Goal: Communication & Community: Answer question/provide support

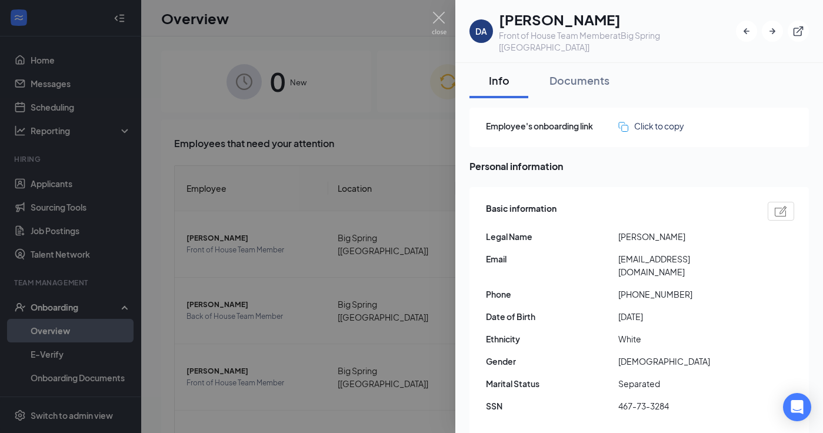
scroll to position [192, 0]
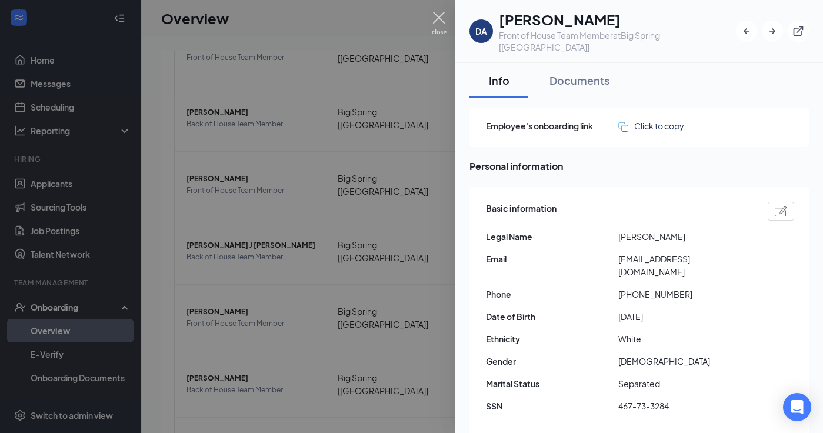
click at [442, 24] on img at bounding box center [439, 23] width 15 height 23
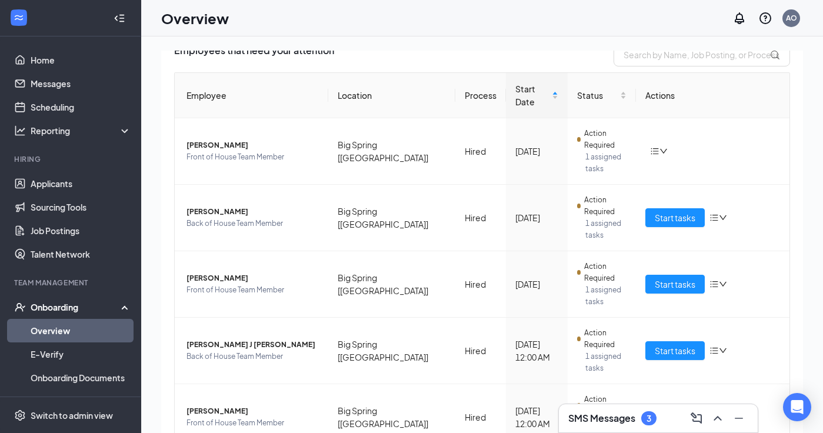
scroll to position [99, 0]
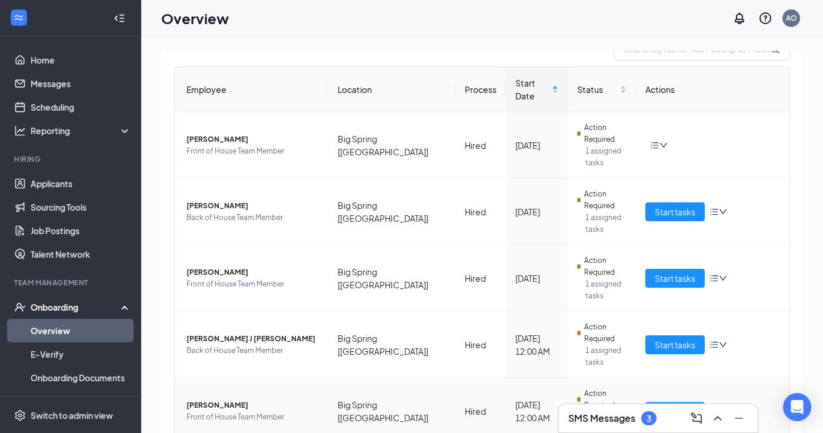
click at [667, 405] on span "Start tasks" at bounding box center [675, 411] width 41 height 13
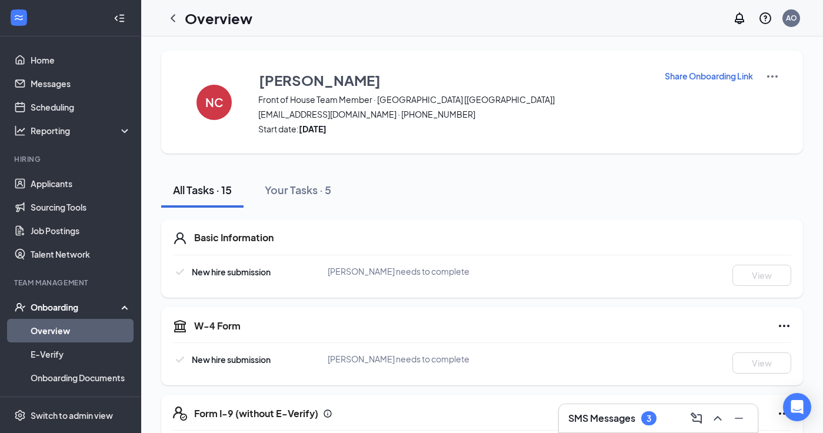
click at [668, 414] on div "SMS Messages 3" at bounding box center [658, 418] width 180 height 19
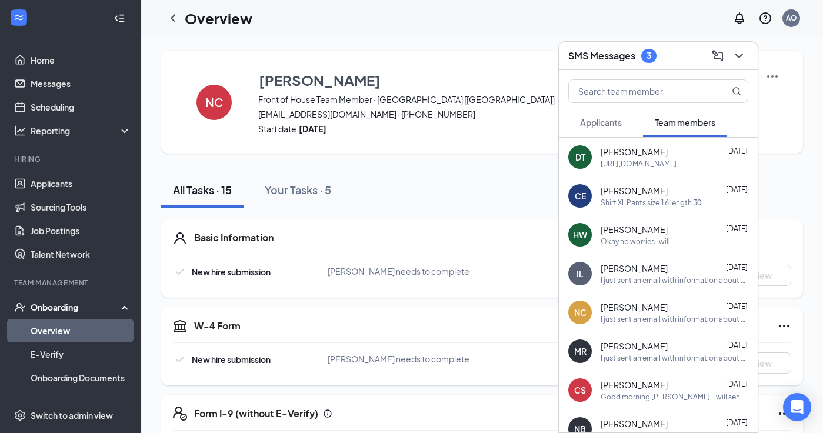
click at [641, 306] on span "[PERSON_NAME]" at bounding box center [634, 307] width 67 height 12
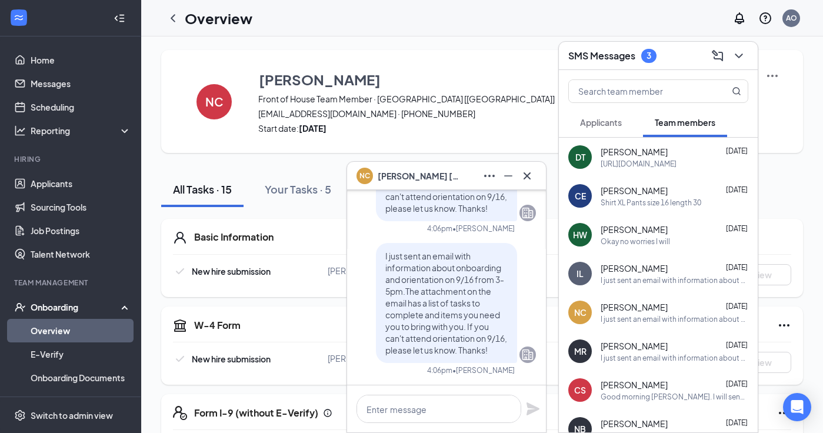
scroll to position [4, 0]
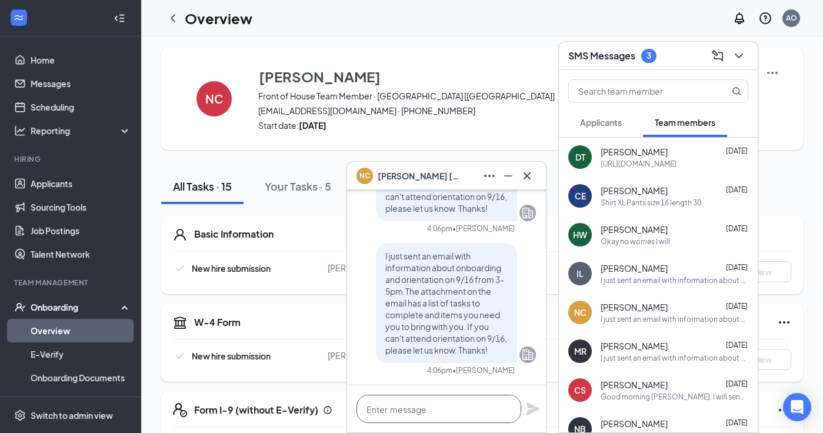
click at [424, 408] on textarea at bounding box center [438, 409] width 165 height 28
click at [528, 178] on icon "Cross" at bounding box center [527, 176] width 14 height 14
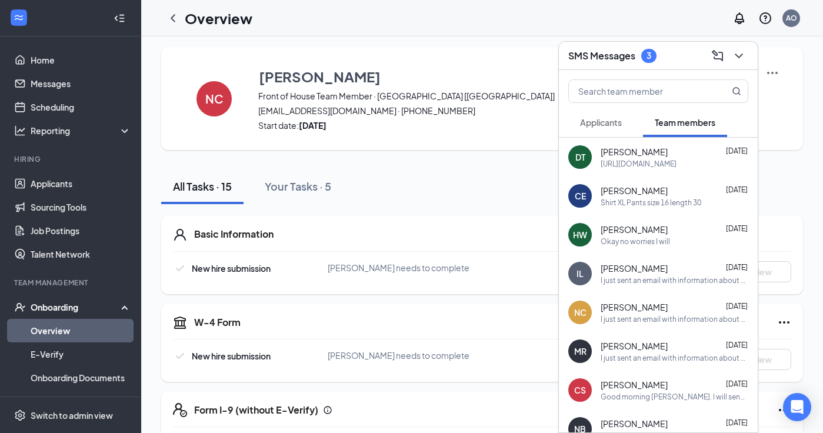
click at [635, 316] on div "I just sent an email with information about onboarding and orientation on 9/16 …" at bounding box center [675, 319] width 148 height 10
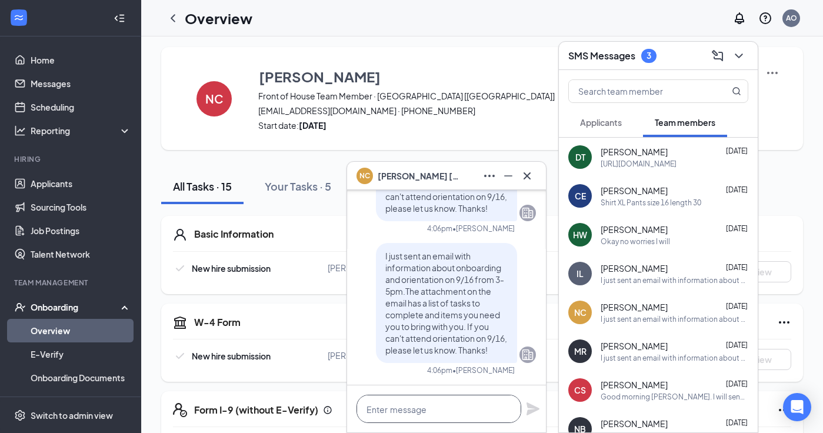
click at [422, 414] on textarea at bounding box center [438, 409] width 165 height 28
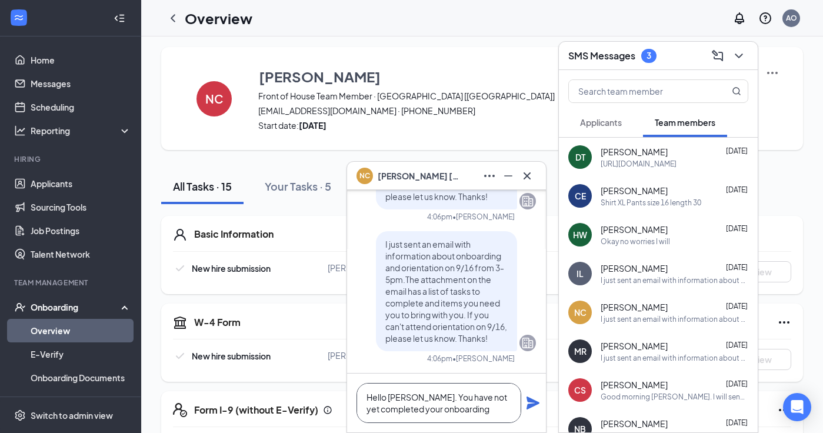
click at [431, 408] on textarea "Hello [PERSON_NAME]. You have not yet completed your onboarding" at bounding box center [438, 403] width 165 height 40
click at [510, 409] on textarea "Hello [PERSON_NAME]. You have not yet completed your new hire onboarding" at bounding box center [438, 403] width 165 height 40
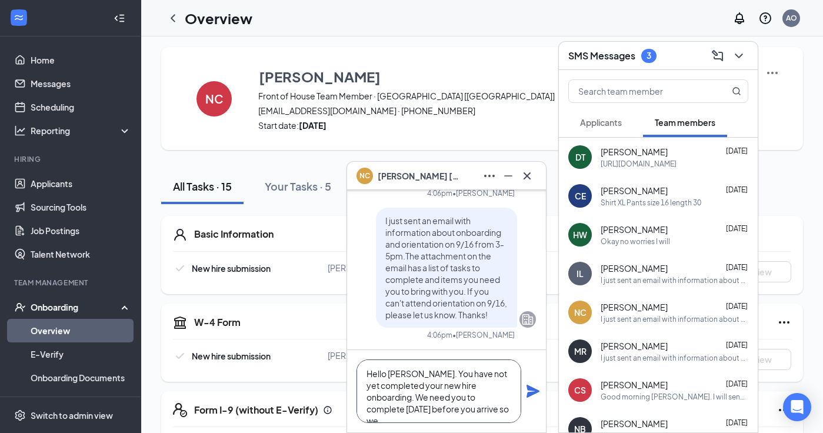
scroll to position [12, 0]
type textarea "Hello [PERSON_NAME]. You have not yet completed your new hire onboarding. We ne…"
drag, startPoint x: 453, startPoint y: 412, endPoint x: 359, endPoint y: 358, distance: 108.3
click at [359, 358] on div "Hello [PERSON_NAME]. You have not yet completed your new hire onboarding. We ne…" at bounding box center [446, 391] width 199 height 82
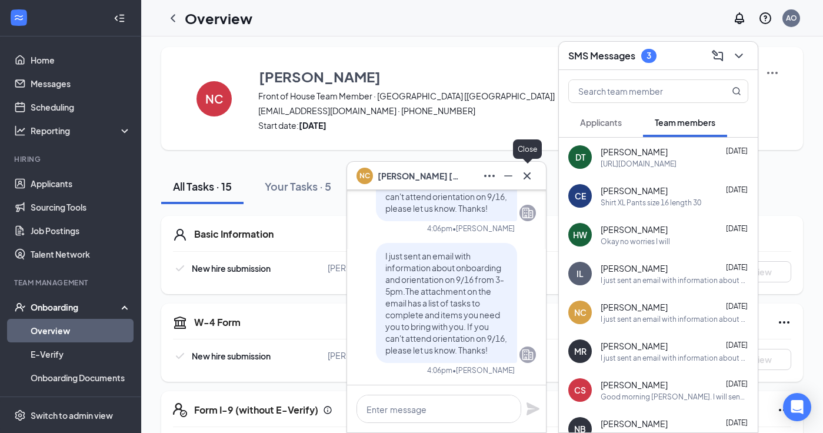
click at [526, 176] on icon "Cross" at bounding box center [527, 175] width 7 height 7
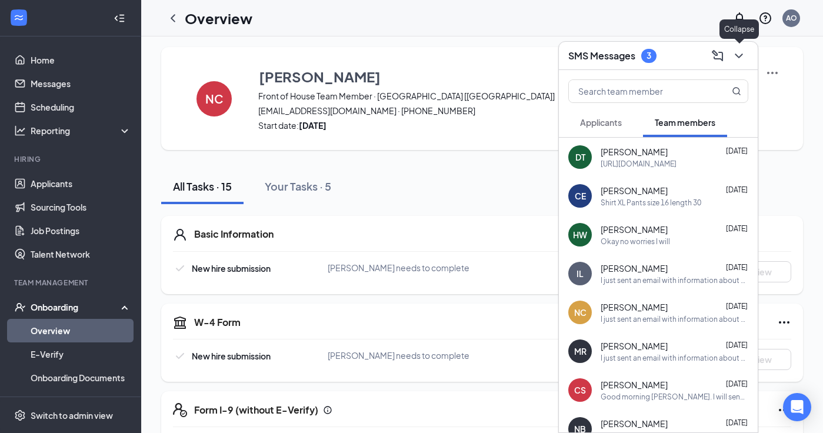
click at [739, 57] on icon "ChevronDown" at bounding box center [739, 56] width 8 height 5
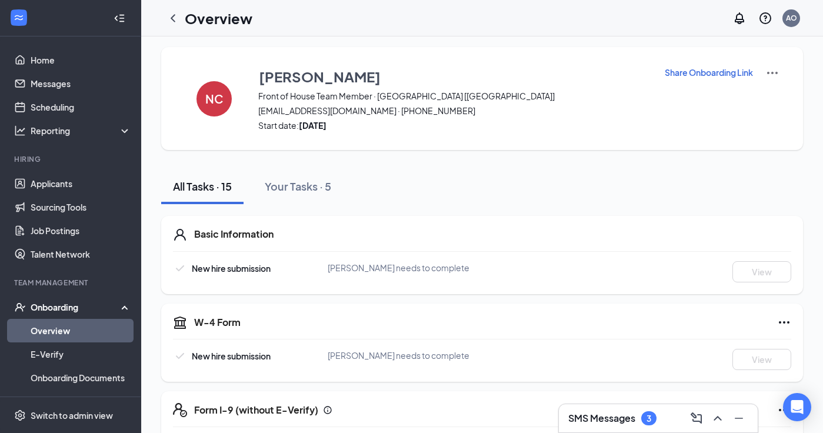
click at [714, 74] on p "Share Onboarding Link" at bounding box center [709, 72] width 88 height 12
type textarea "Hi [PERSON_NAME], This is a gentle reminder to complete your onboarding before …"
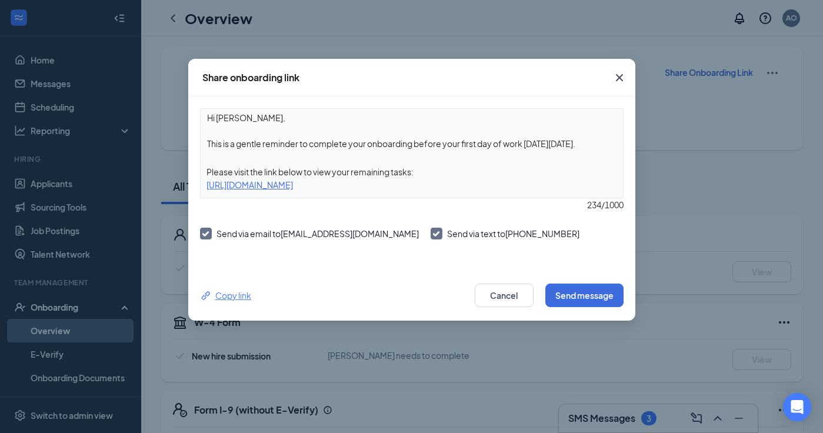
click at [236, 298] on div "Copy link" at bounding box center [225, 295] width 51 height 13
click at [619, 76] on icon "Cross" at bounding box center [619, 78] width 14 height 14
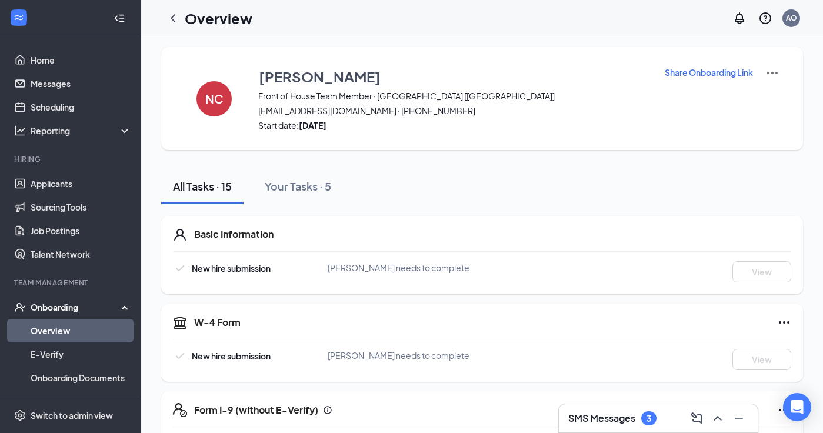
click at [622, 422] on h3 "SMS Messages" at bounding box center [601, 418] width 67 height 13
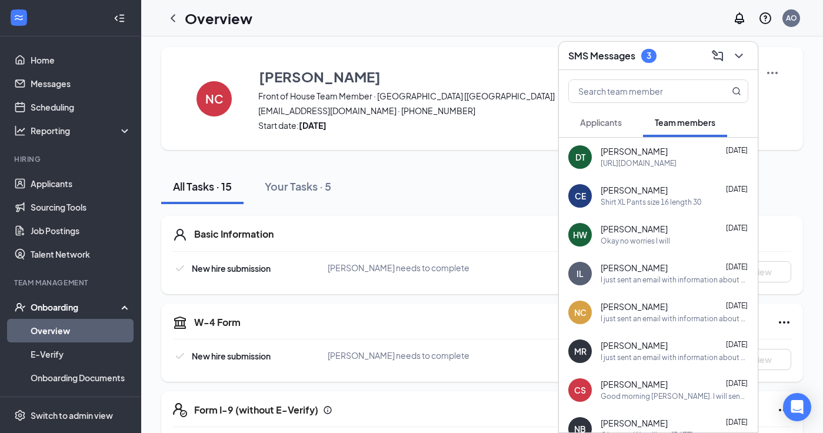
click at [647, 322] on div "I just sent an email with information about onboarding and orientation on 9/16 …" at bounding box center [675, 319] width 148 height 10
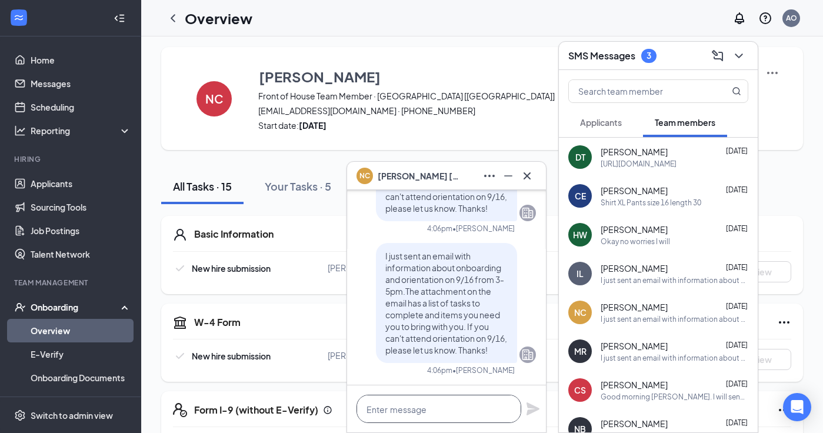
click at [450, 410] on textarea at bounding box center [438, 409] width 165 height 28
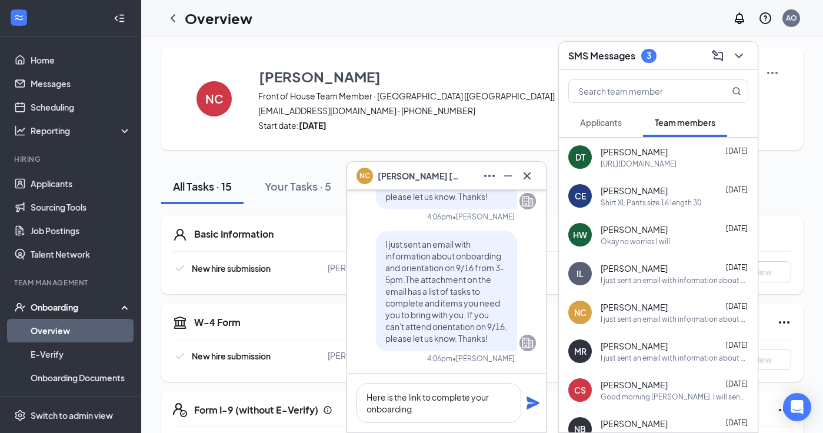
click at [525, 405] on div "Here is the link to complete your onboarding." at bounding box center [446, 403] width 199 height 59
click at [448, 411] on textarea "Here is the link to complete your onboarding." at bounding box center [438, 403] width 165 height 40
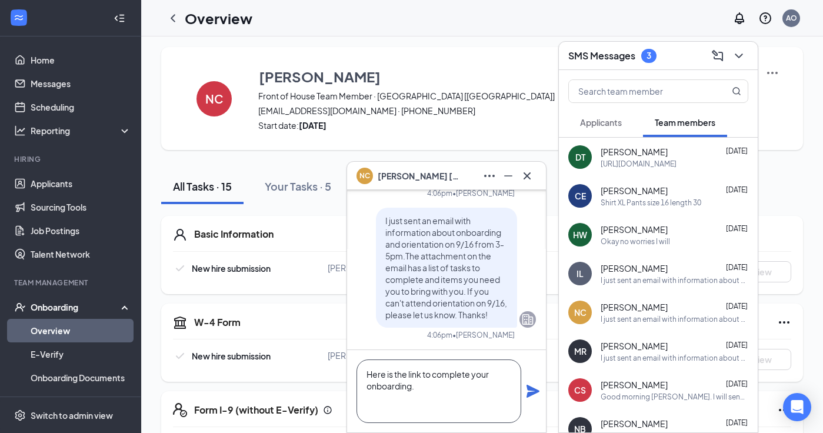
paste textarea "[URL][DOMAIN_NAME]"
click at [437, 374] on textarea "Here is the link to complete your onboarding. [URL][DOMAIN_NAME]" at bounding box center [438, 391] width 165 height 64
click at [430, 375] on textarea "Here is the link to complete your onboarding. [URL][DOMAIN_NAME]" at bounding box center [438, 391] width 165 height 64
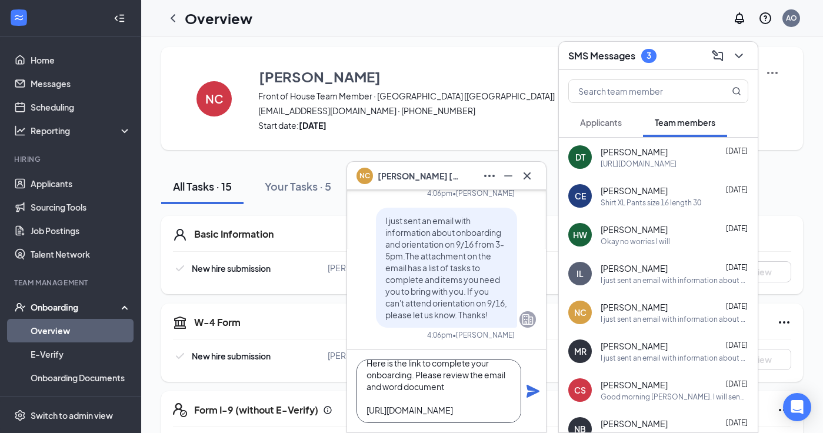
click at [508, 374] on textarea "Here is the link to complete your onboarding. Please review the email and word …" at bounding box center [438, 391] width 165 height 64
click at [509, 388] on textarea "Here is the link to complete your onboarding. Please review the email I sent [D…" at bounding box center [438, 391] width 165 height 64
type textarea "Here is the link to complete your onboarding. Please review the email I sent [D…"
click at [529, 389] on icon "Plane" at bounding box center [532, 391] width 13 height 13
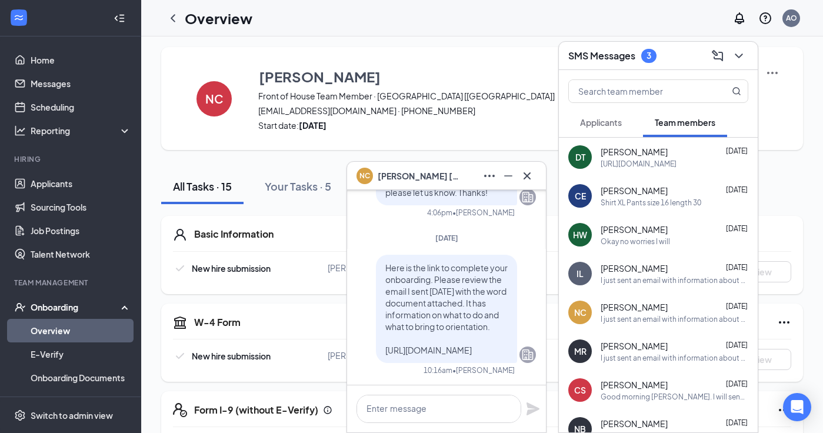
scroll to position [0, 0]
click at [527, 175] on icon "Cross" at bounding box center [527, 175] width 7 height 7
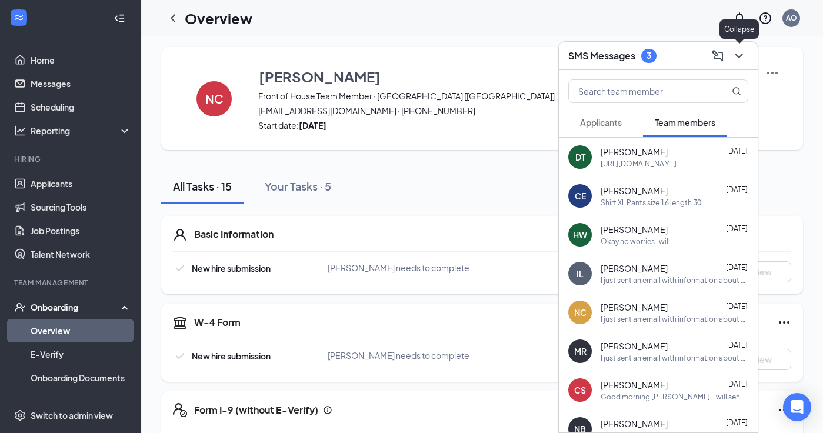
click at [737, 56] on icon "ChevronDown" at bounding box center [739, 56] width 8 height 5
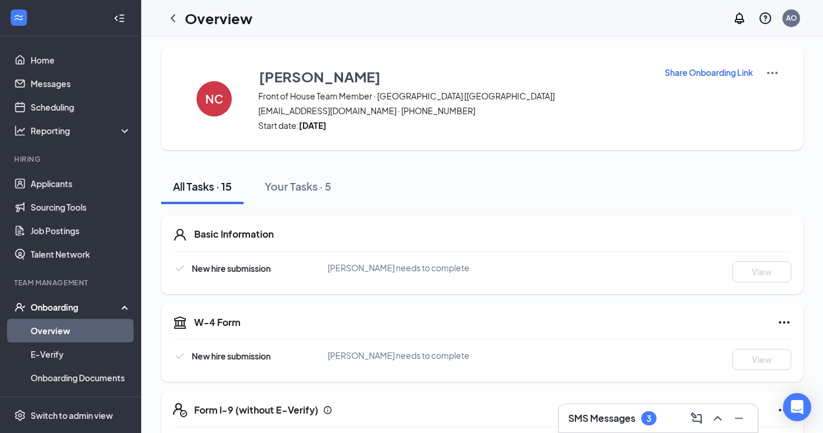
click at [665, 414] on div "SMS Messages 3" at bounding box center [658, 418] width 180 height 19
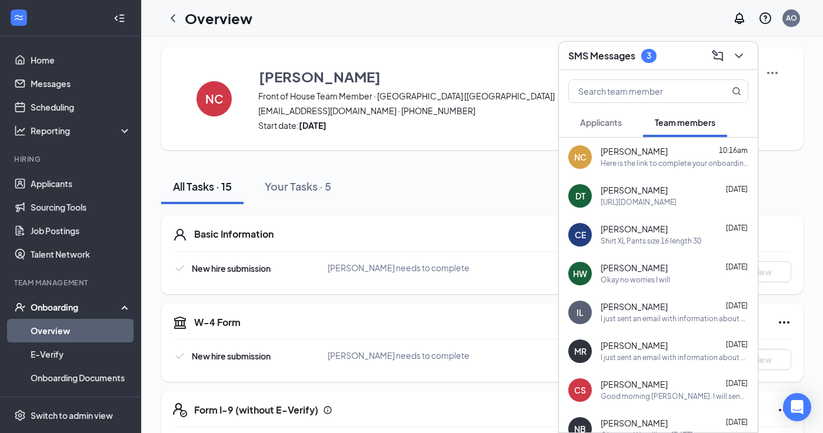
click at [643, 273] on span "[PERSON_NAME]" at bounding box center [634, 268] width 67 height 12
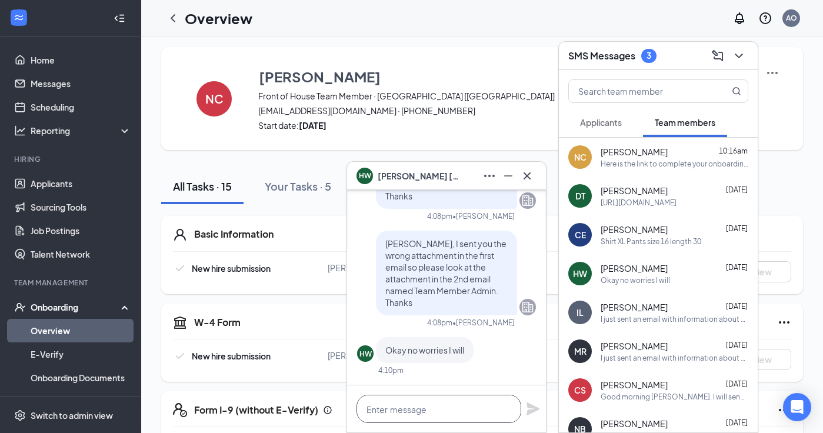
click at [412, 405] on textarea at bounding box center [438, 409] width 165 height 28
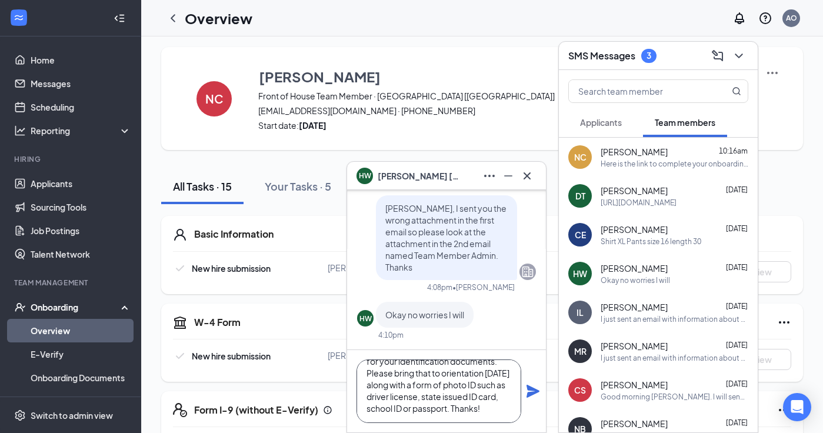
scroll to position [36, 0]
type textarea "[PERSON_NAME] I saw that you scanned and uploaded your ss card for your identif…"
click at [530, 391] on icon "Plane" at bounding box center [533, 391] width 14 height 14
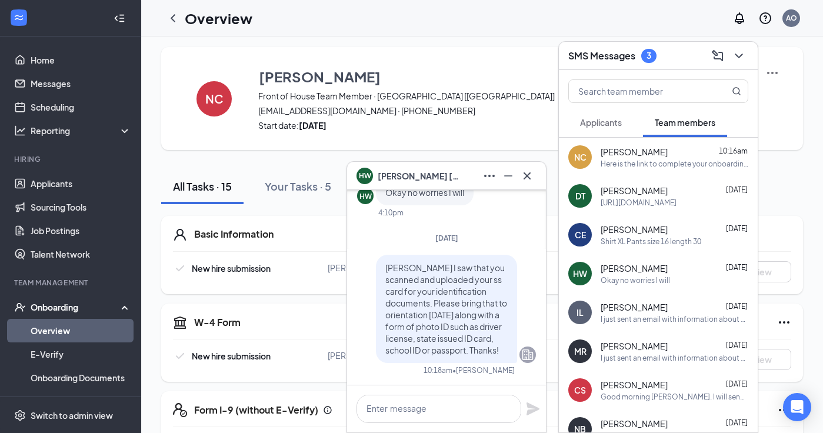
scroll to position [0, 0]
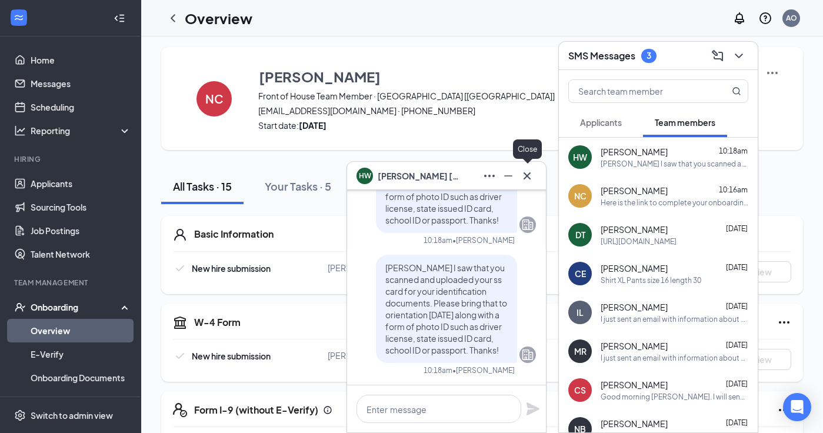
click at [529, 176] on icon "Cross" at bounding box center [527, 176] width 14 height 14
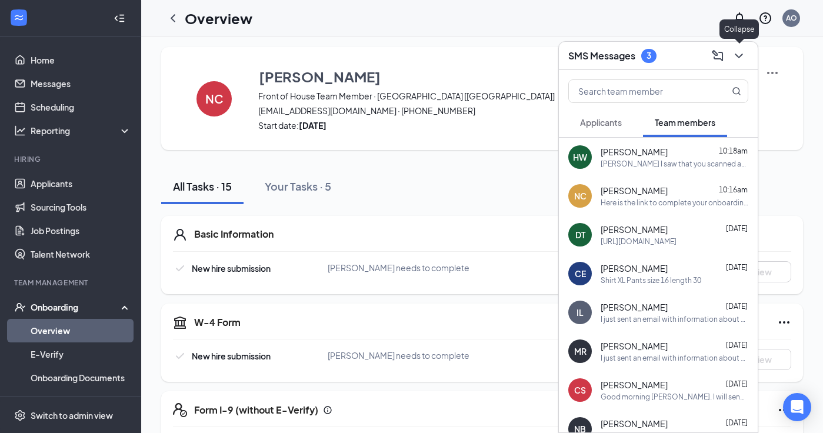
click at [739, 56] on icon "ChevronDown" at bounding box center [739, 56] width 14 height 14
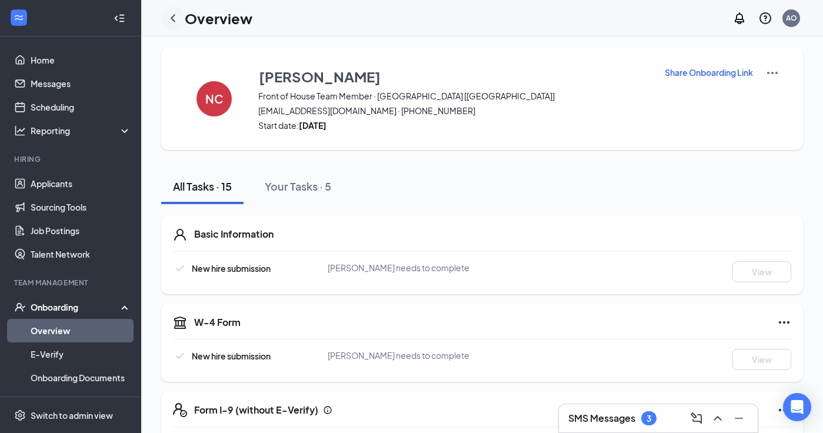
click at [176, 17] on icon "ChevronLeft" at bounding box center [173, 18] width 14 height 14
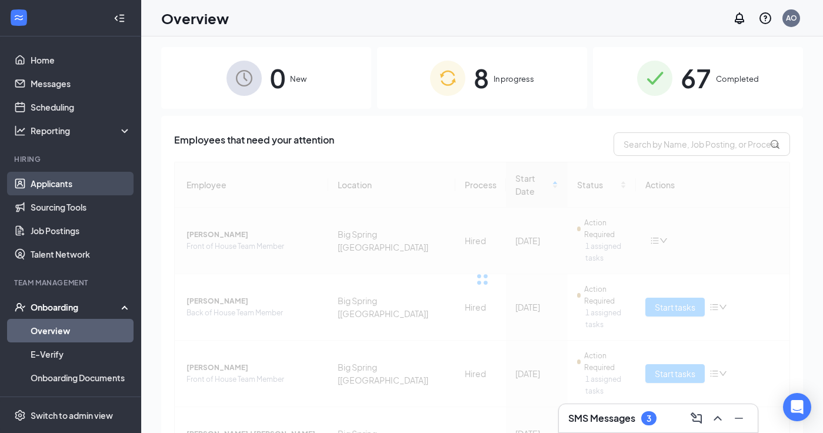
click at [59, 185] on link "Applicants" at bounding box center [81, 184] width 101 height 24
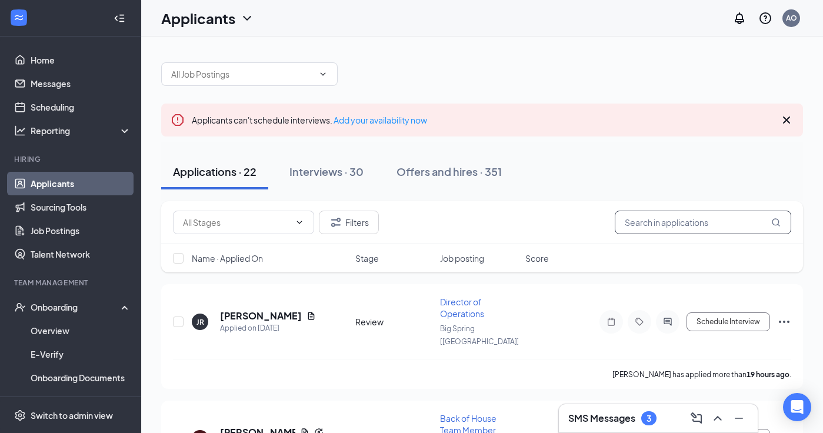
click at [634, 219] on input "text" at bounding box center [703, 223] width 176 height 24
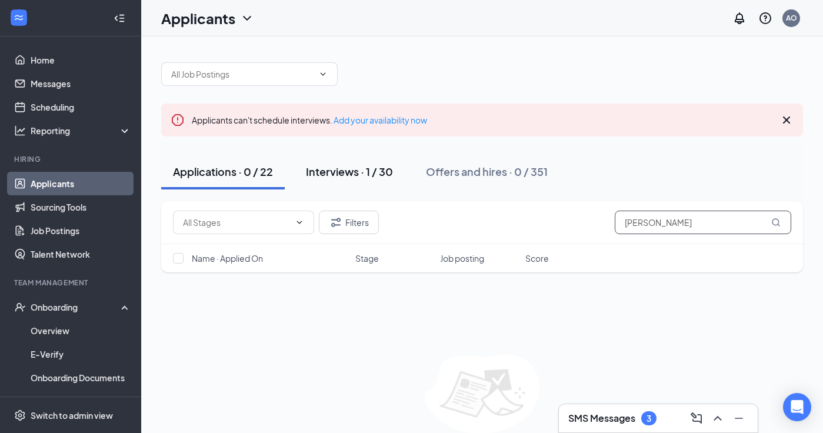
type input "[PERSON_NAME]"
click at [344, 174] on div "Interviews · 1 / 30" at bounding box center [349, 171] width 87 height 15
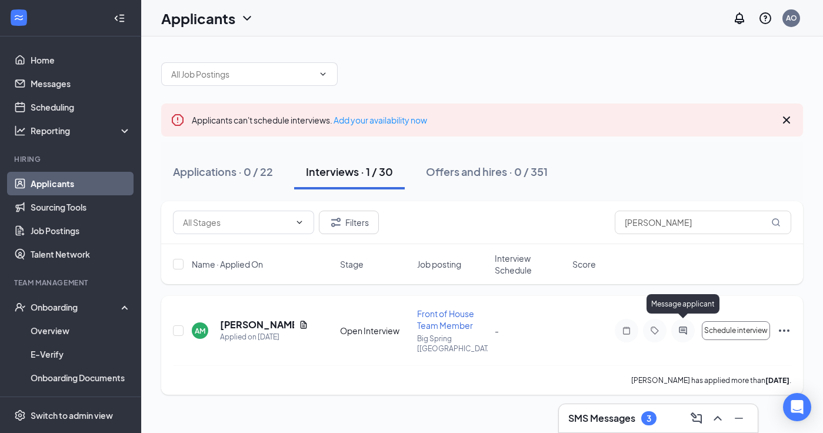
click at [685, 326] on icon "ActiveChat" at bounding box center [683, 330] width 14 height 9
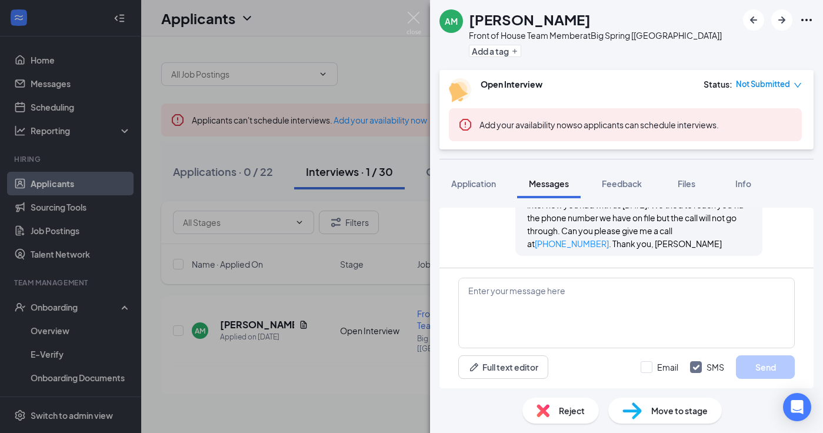
scroll to position [449, 0]
click at [414, 16] on img at bounding box center [413, 23] width 15 height 23
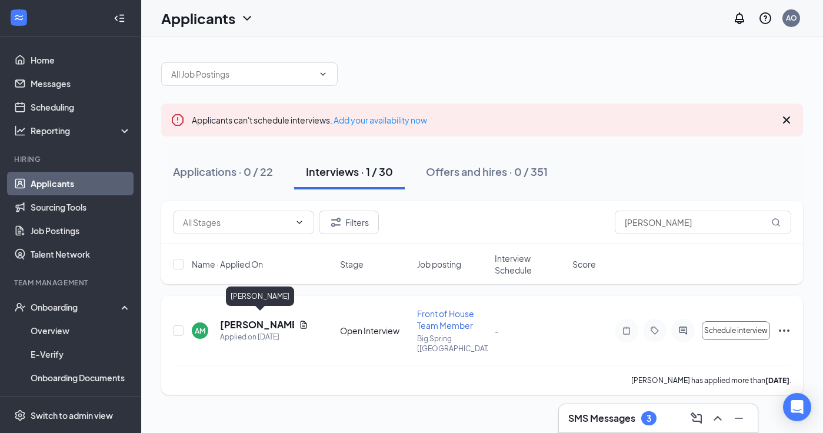
click at [254, 324] on h5 "[PERSON_NAME]" at bounding box center [257, 324] width 74 height 13
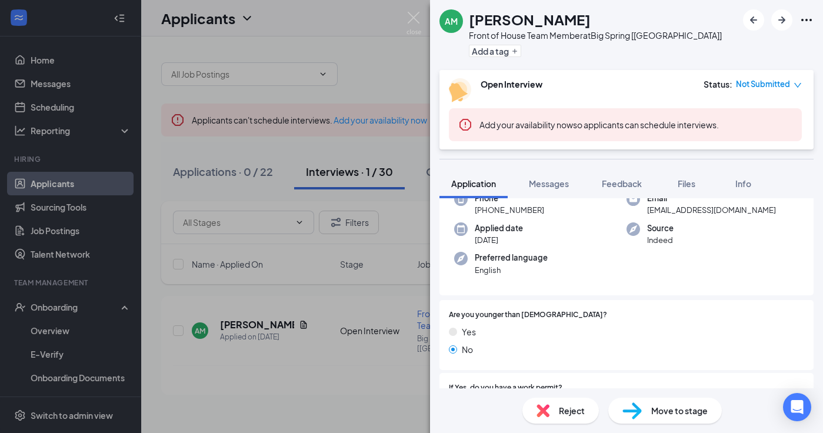
scroll to position [79, 0]
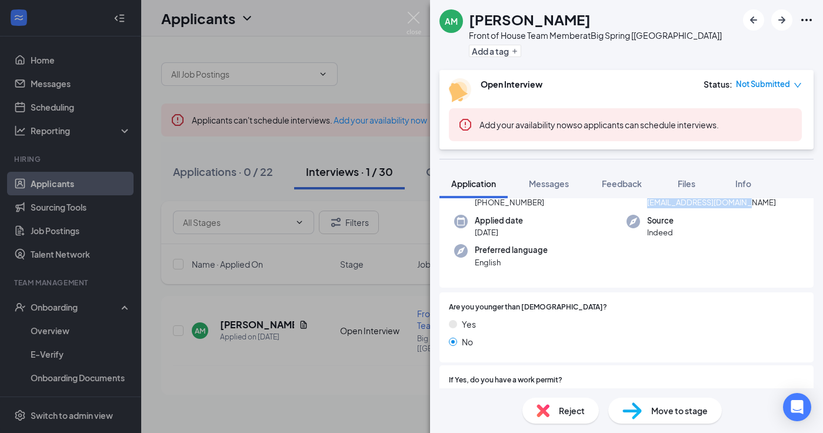
drag, startPoint x: 647, startPoint y: 203, endPoint x: 745, endPoint y: 203, distance: 98.2
click at [745, 203] on div "Email [EMAIL_ADDRESS][DOMAIN_NAME]" at bounding box center [712, 197] width 172 height 24
copy span "[EMAIL_ADDRESS][DOMAIN_NAME]"
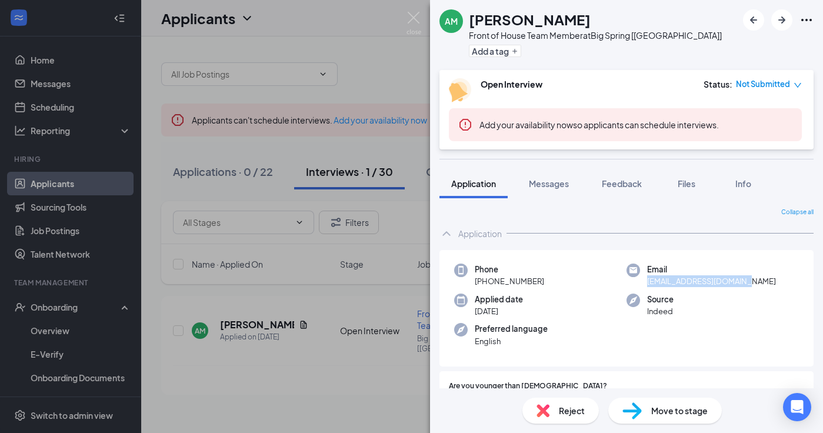
scroll to position [0, 0]
copy span "[EMAIL_ADDRESS][DOMAIN_NAME]"
click at [414, 19] on img at bounding box center [413, 23] width 15 height 23
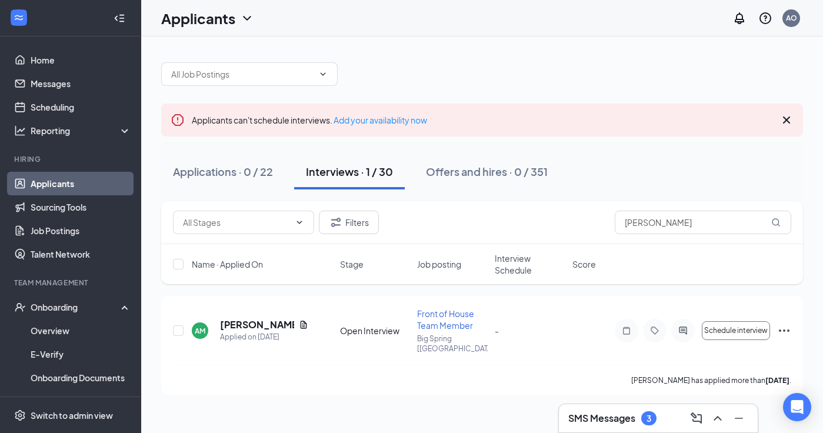
click at [667, 415] on div "SMS Messages 3" at bounding box center [658, 418] width 180 height 19
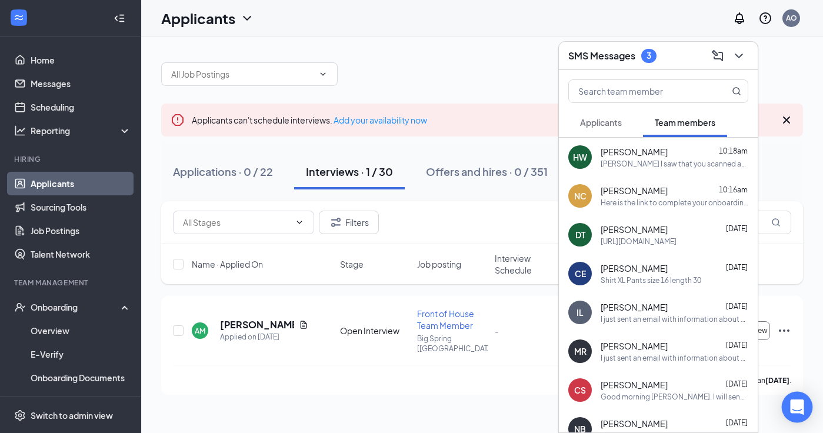
click at [796, 405] on icon "Open Intercom Messenger" at bounding box center [797, 406] width 14 height 15
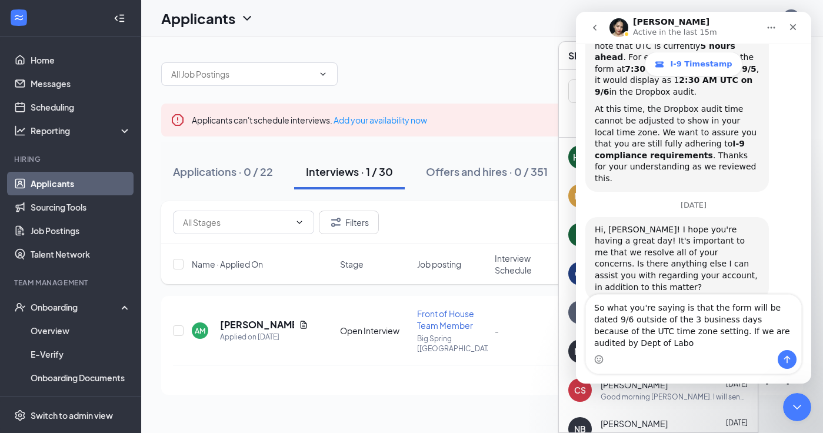
scroll to position [2237, 0]
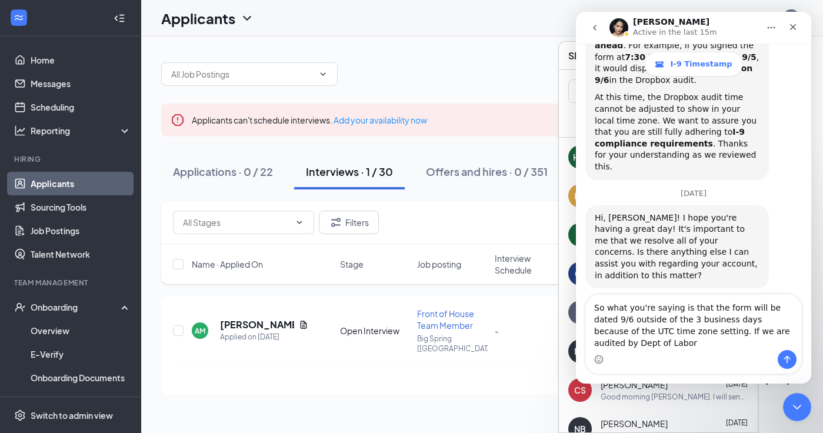
click at [704, 332] on textarea "So what you're saying is that the form will be dated 9/6 outside of the 3 busin…" at bounding box center [693, 322] width 215 height 55
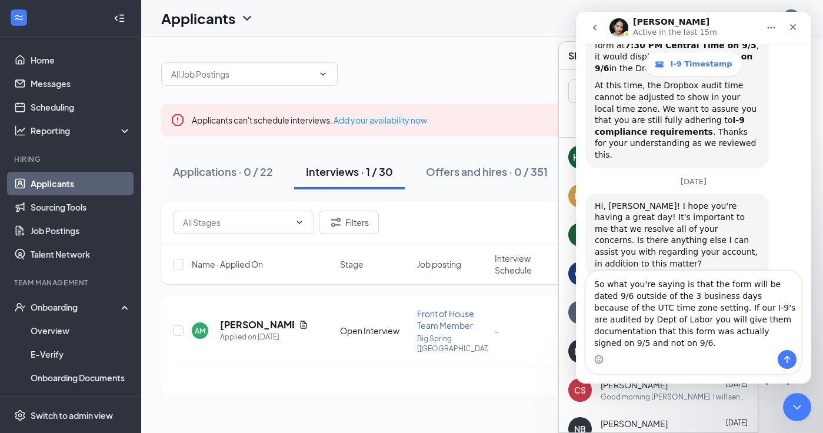
click at [651, 332] on textarea "So what you're saying is that the form will be dated 9/6 outside of the 3 busin…" at bounding box center [693, 310] width 215 height 79
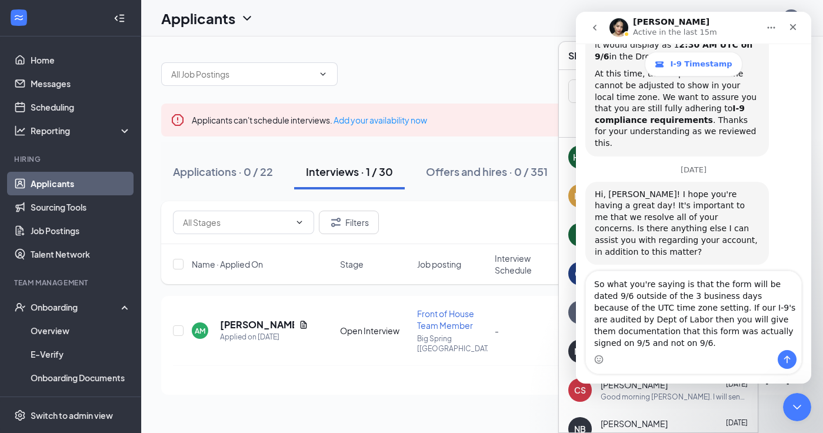
click at [635, 343] on textarea "So what you're saying is that the form will be dated 9/6 outside of the 3 busin…" at bounding box center [693, 310] width 215 height 79
click at [684, 305] on textarea "So what you're saying is that the form will be dated 9/6 outside of the 3 busin…" at bounding box center [693, 310] width 215 height 79
click at [638, 347] on textarea "So what you're saying is that the form will be dated 9/6 outside of the 3 busin…" at bounding box center [693, 310] width 215 height 79
click at [699, 318] on textarea "So what you're saying is that the form will be dated 9/6 outside of the 3 busin…" at bounding box center [693, 310] width 215 height 79
drag, startPoint x: 786, startPoint y: 321, endPoint x: 749, endPoint y: 321, distance: 37.1
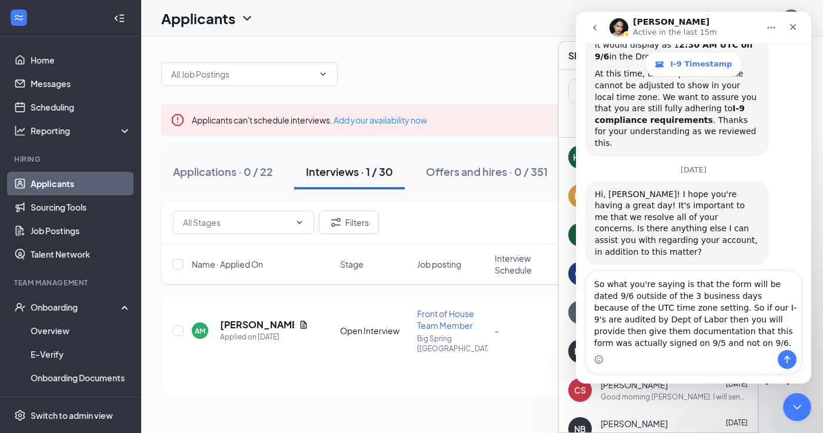
click at [749, 321] on textarea "So what you're saying is that the form will be dated 9/6 outside of the 3 busin…" at bounding box center [693, 310] width 215 height 79
click at [678, 339] on textarea "So what you're saying is that the form will be dated 9/6 outside of the 3 busin…" at bounding box center [693, 310] width 215 height 79
click at [746, 320] on textarea "So what you're saying is that the form will be dated 9/6 outside of the 3 busin…" at bounding box center [693, 310] width 215 height 79
click at [689, 341] on textarea "So what you're saying is that the form will be dated 9/6 outside of the 3 busin…" at bounding box center [693, 310] width 215 height 79
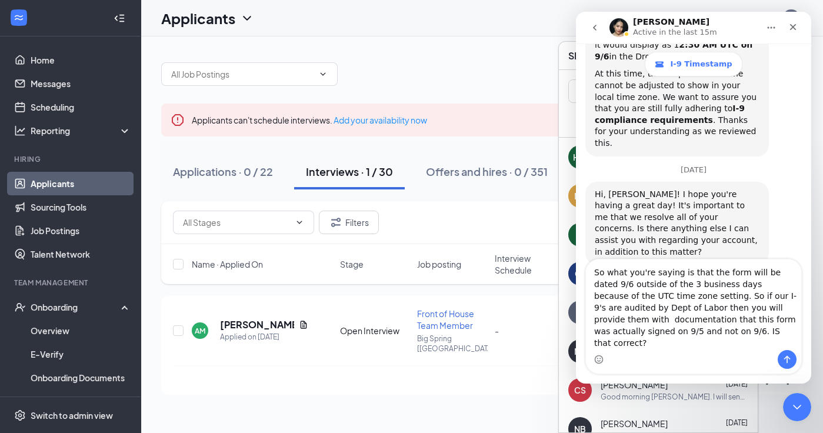
click at [676, 343] on textarea "So what you're saying is that the form will be dated 9/6 outside of the 3 busin…" at bounding box center [693, 304] width 215 height 91
click at [737, 345] on textarea "So what you're saying is that the form will be dated 9/6 outside of the 3 busin…" at bounding box center [693, 304] width 215 height 91
type textarea "So what you're saying is that the form will be dated 9/6 outside of the 3 busin…"
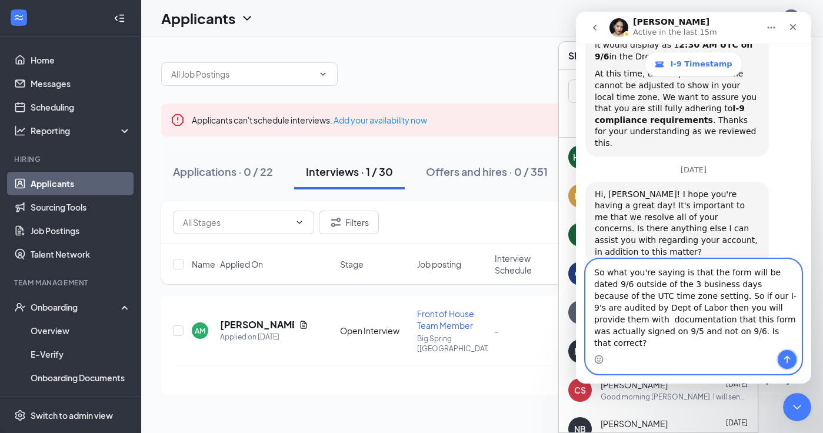
click at [780, 359] on button "Send a message…" at bounding box center [787, 359] width 19 height 19
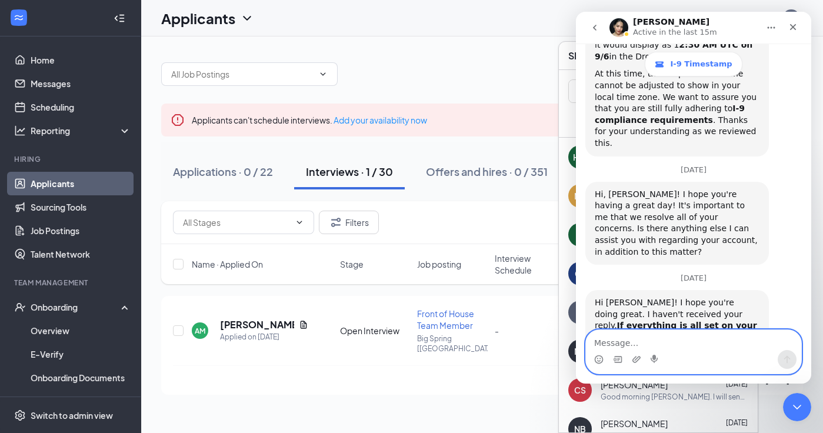
scroll to position [2314, 0]
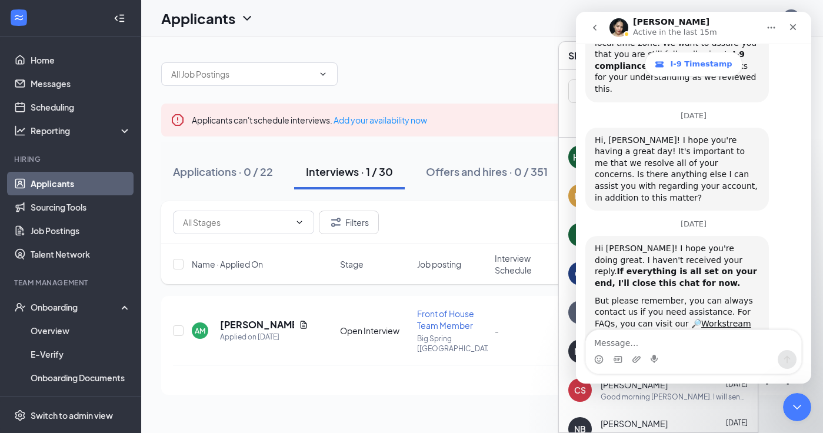
click at [593, 26] on icon "go back" at bounding box center [594, 27] width 9 height 9
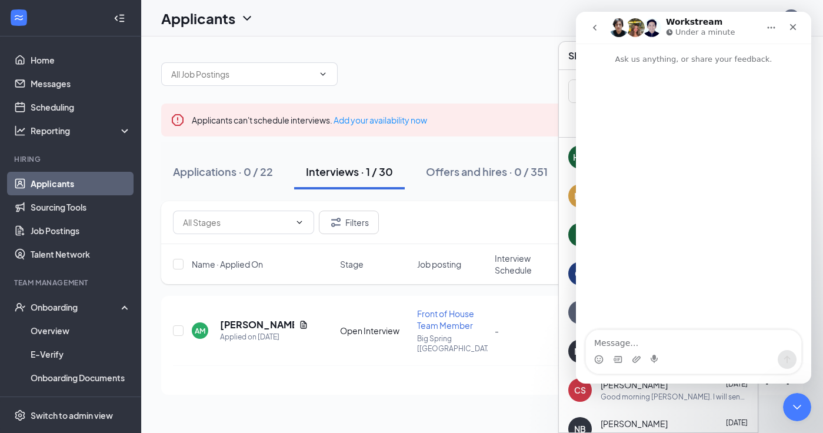
scroll to position [0, 0]
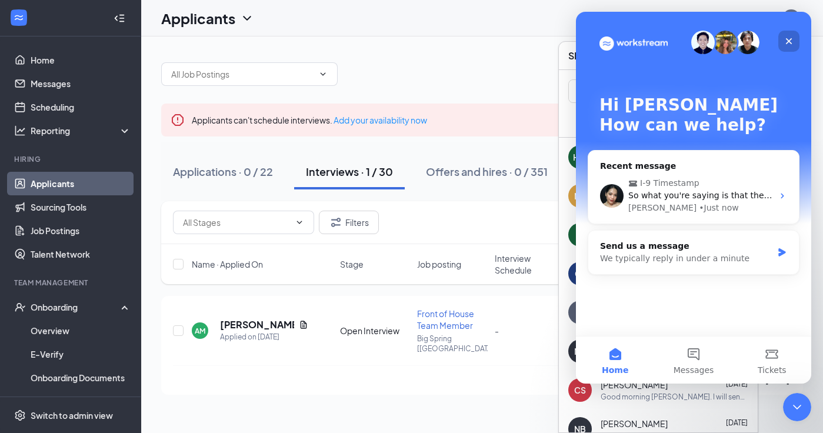
click at [790, 39] on icon "Close" at bounding box center [788, 40] width 9 height 9
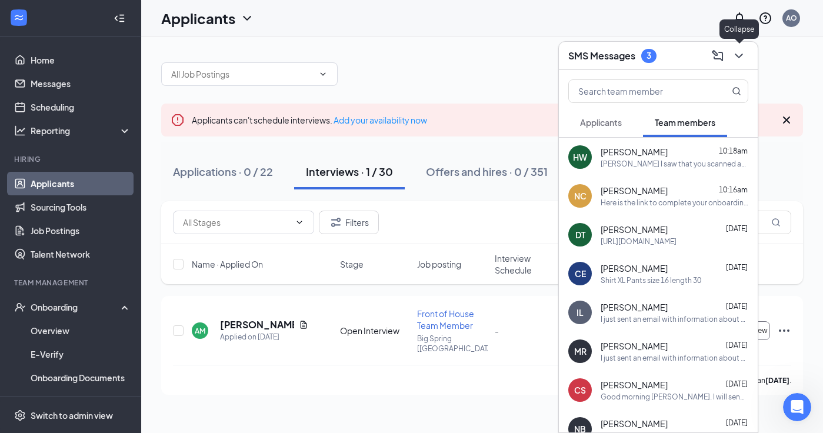
click at [739, 55] on icon "ChevronDown" at bounding box center [739, 56] width 14 height 14
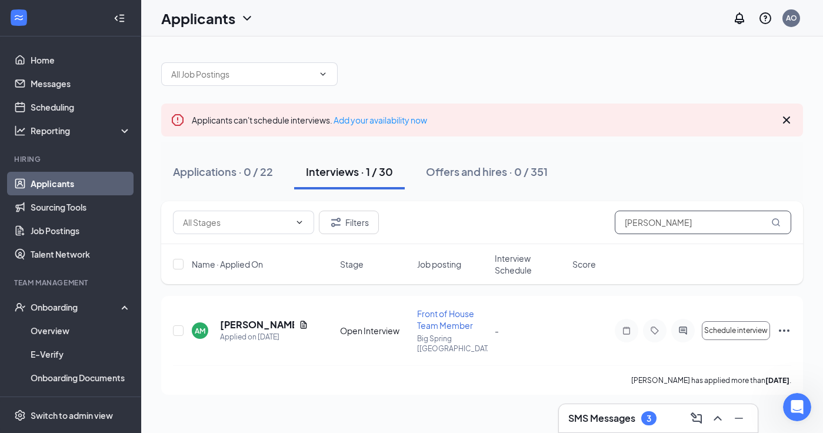
click at [648, 222] on input "[PERSON_NAME]" at bounding box center [703, 223] width 176 height 24
